Goal: Task Accomplishment & Management: Manage account settings

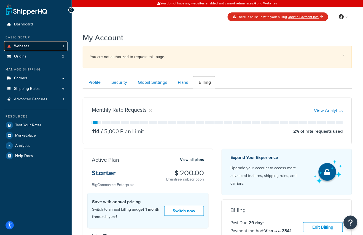
click at [28, 47] on span "Websites" at bounding box center [21, 46] width 15 height 5
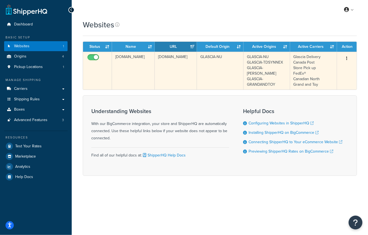
click at [133, 70] on td "shop.glascia.ca" at bounding box center [133, 71] width 43 height 38
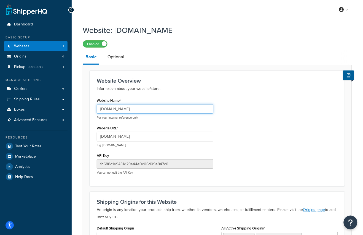
click at [131, 108] on input "[DOMAIN_NAME]" at bounding box center [155, 108] width 117 height 9
click at [131, 108] on input "shop.glascia.ca" at bounding box center [155, 108] width 117 height 9
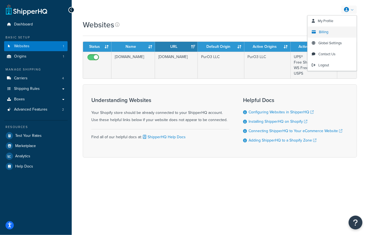
click at [321, 35] on link "Billing" at bounding box center [332, 31] width 49 height 11
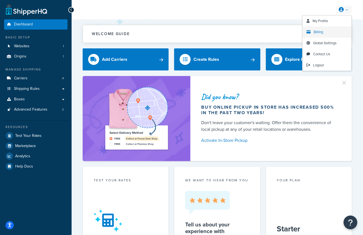
click at [318, 33] on span "Billing" at bounding box center [318, 31] width 9 height 5
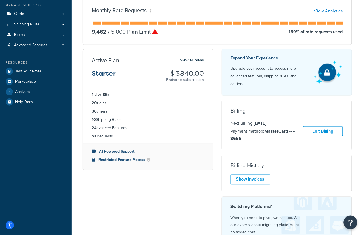
scroll to position [147, 0]
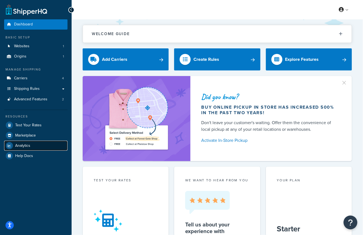
click at [33, 149] on link "Analytics" at bounding box center [35, 145] width 63 height 10
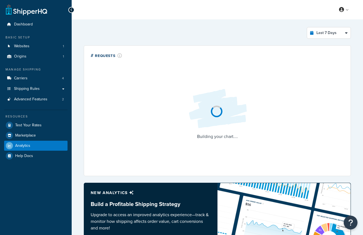
select select "last_7_days"
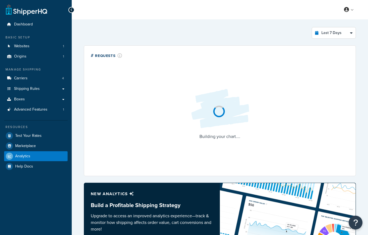
select select "last_7_days"
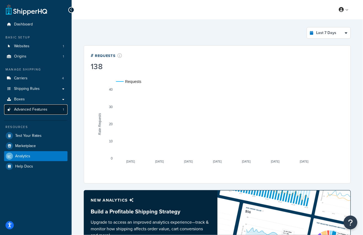
click at [50, 110] on link "Advanced Features 1" at bounding box center [35, 109] width 63 height 10
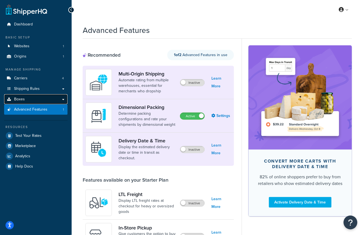
click at [49, 99] on link "Boxes" at bounding box center [35, 99] width 63 height 10
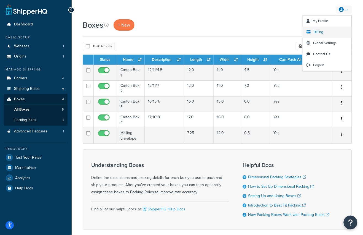
click at [322, 33] on span "Billing" at bounding box center [318, 31] width 9 height 5
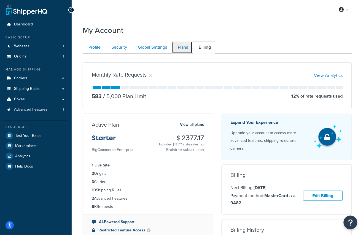
click at [183, 49] on link "Plans" at bounding box center [182, 47] width 20 height 12
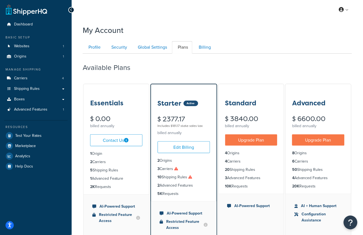
scroll to position [54, 0]
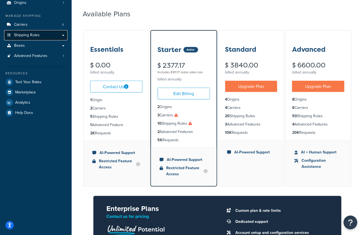
click at [39, 36] on span "Shipping Rules" at bounding box center [27, 35] width 26 height 5
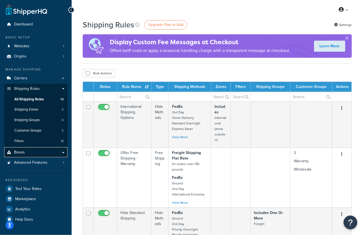
click at [20, 154] on link "Boxes" at bounding box center [35, 152] width 63 height 10
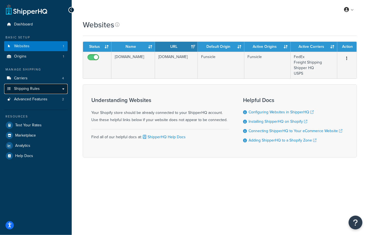
click at [37, 90] on span "Shipping Rules" at bounding box center [27, 88] width 26 height 5
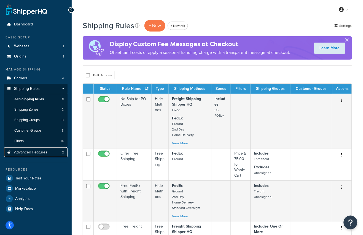
click at [35, 150] on span "Advanced Features" at bounding box center [30, 152] width 33 height 5
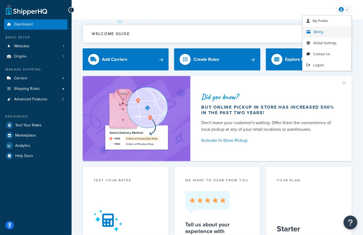
click at [322, 30] on span "Billing" at bounding box center [318, 31] width 9 height 5
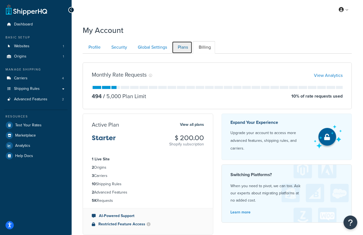
click at [183, 48] on link "Plans" at bounding box center [182, 47] width 20 height 12
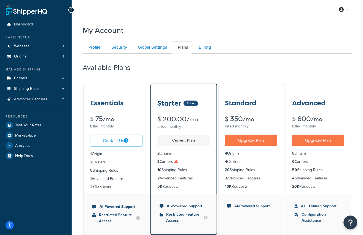
scroll to position [54, 0]
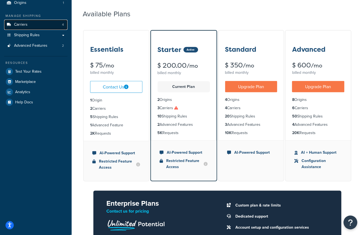
click at [50, 28] on link "Carriers 4" at bounding box center [35, 25] width 63 height 10
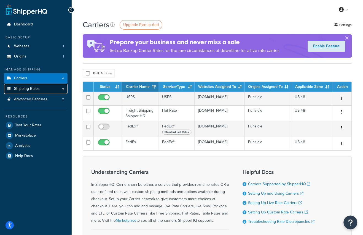
click at [42, 91] on link "Shipping Rules" at bounding box center [35, 89] width 63 height 10
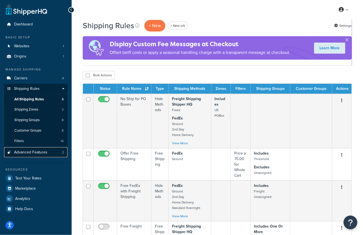
click at [32, 151] on span "Advanced Features" at bounding box center [30, 152] width 33 height 5
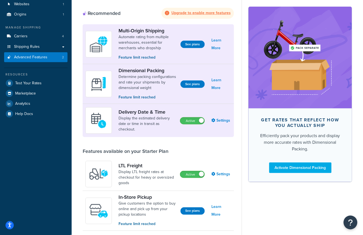
scroll to position [55, 0]
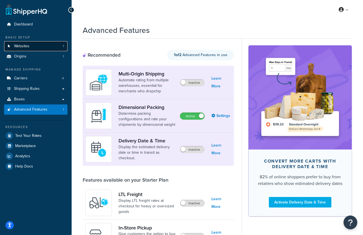
click at [27, 44] on span "Websites" at bounding box center [21, 46] width 15 height 5
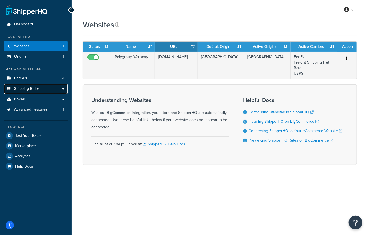
click at [53, 89] on link "Shipping Rules" at bounding box center [35, 89] width 63 height 10
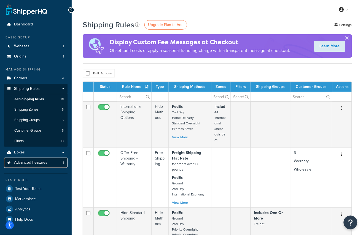
click at [35, 162] on span "Advanced Features" at bounding box center [30, 162] width 33 height 5
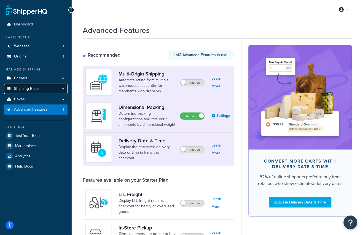
click at [24, 89] on span "Shipping Rules" at bounding box center [27, 88] width 26 height 5
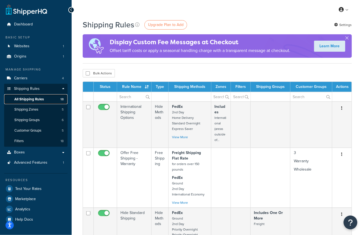
click at [40, 99] on span "All Shipping Rules" at bounding box center [29, 99] width 30 height 5
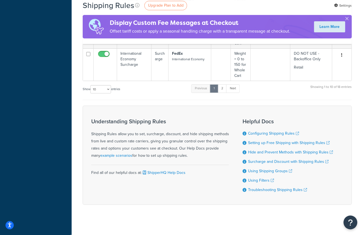
scroll to position [392, 0]
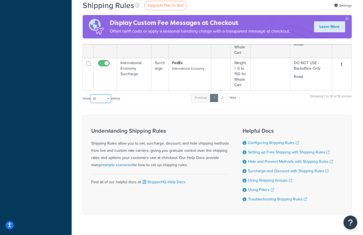
click at [108, 102] on select "10 15 25 50 100 1000" at bounding box center [101, 98] width 21 height 8
select select "1000"
click at [91, 97] on select "10 15 25 50 100 1000" at bounding box center [101, 98] width 21 height 8
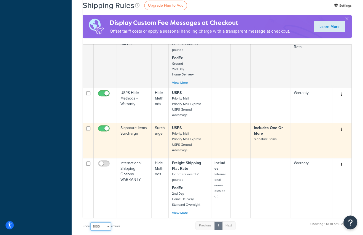
scroll to position [629, 0]
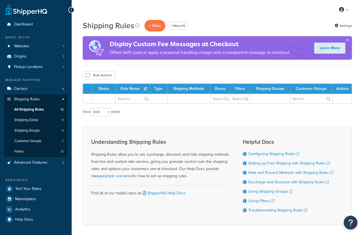
select select "1000"
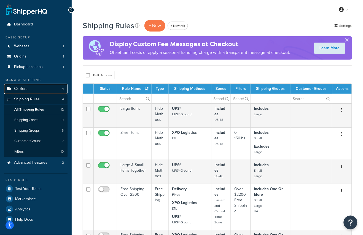
click at [41, 89] on link "Carriers 4" at bounding box center [35, 89] width 63 height 10
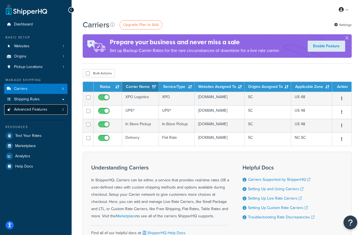
click at [37, 112] on link "Advanced Features 2" at bounding box center [35, 109] width 63 height 10
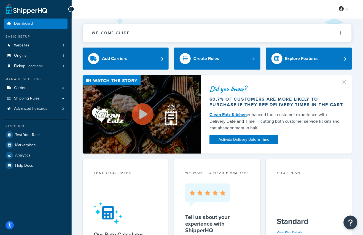
scroll to position [1, 0]
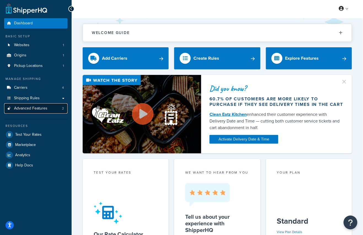
click at [36, 104] on link "Advanced Features 2" at bounding box center [35, 108] width 63 height 10
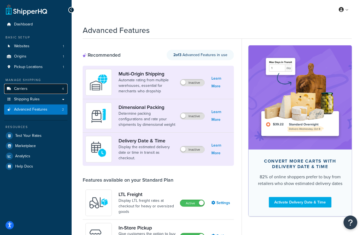
click at [35, 88] on link "Carriers 4" at bounding box center [35, 89] width 63 height 10
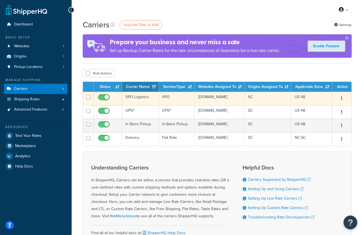
click at [151, 100] on td "XPO Logistics" at bounding box center [140, 99] width 37 height 14
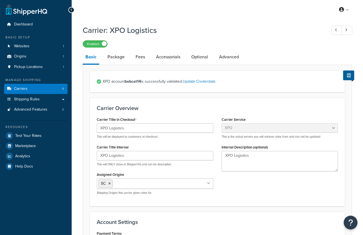
select select "conwayFreight"
select select "THIRD PARTY"
